Goal: Transaction & Acquisition: Purchase product/service

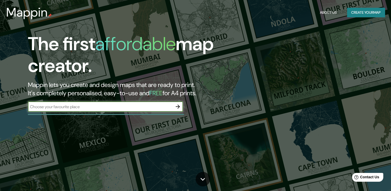
click at [107, 106] on input "text" at bounding box center [100, 107] width 145 height 6
type input "P"
type input "LOS MOCHIS SINALOA"
click at [177, 107] on icon "button" at bounding box center [178, 106] width 6 height 6
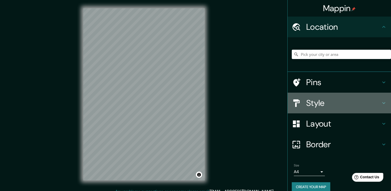
click at [338, 108] on div "Style" at bounding box center [339, 103] width 103 height 21
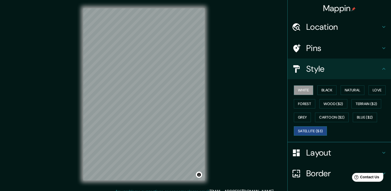
click at [310, 134] on button "Satellite ($3)" at bounding box center [310, 131] width 33 height 10
click at [76, 106] on div "© Mapbox © OpenStreetMap Improve this map © Maxar" at bounding box center [144, 94] width 138 height 188
click at [320, 87] on button "Black" at bounding box center [327, 90] width 19 height 10
click at [294, 89] on button "White" at bounding box center [303, 90] width 19 height 10
click at [372, 93] on button "Love" at bounding box center [377, 90] width 17 height 10
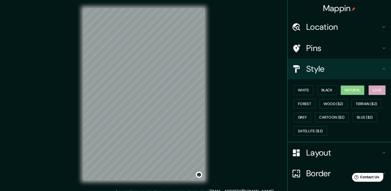
click at [345, 92] on button "Natural" at bounding box center [353, 90] width 24 height 10
click at [298, 104] on button "Forest" at bounding box center [304, 104] width 21 height 10
click at [348, 89] on button "Natural" at bounding box center [353, 90] width 24 height 10
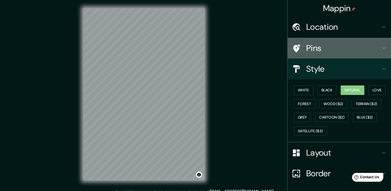
click at [320, 51] on h4 "Pins" at bounding box center [343, 48] width 74 height 10
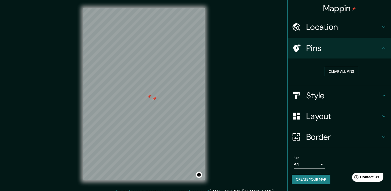
click at [343, 72] on button "Clear all pins" at bounding box center [342, 72] width 34 height 10
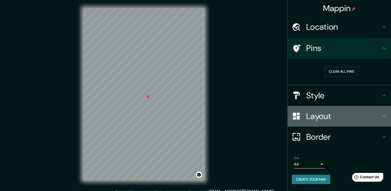
click at [336, 116] on h4 "Layout" at bounding box center [343, 116] width 74 height 10
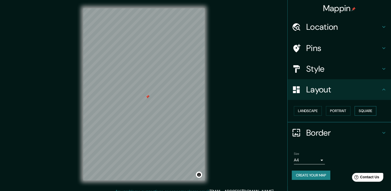
click at [367, 109] on button "Square" at bounding box center [366, 111] width 22 height 10
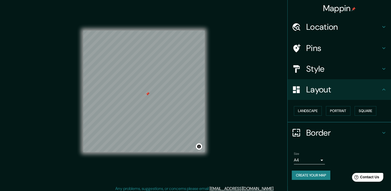
scroll to position [6, 0]
